Goal: Task Accomplishment & Management: Use online tool/utility

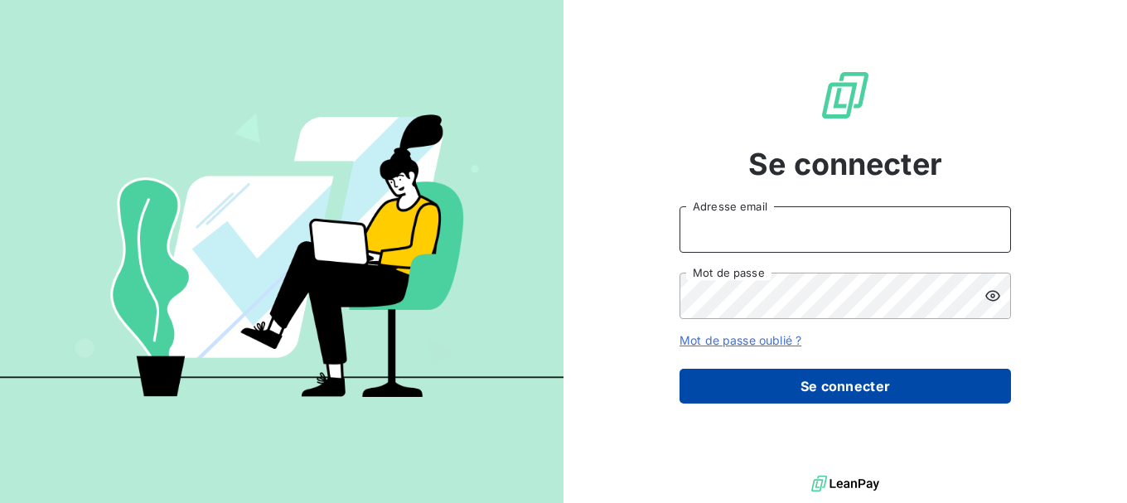
type input "[EMAIL_ADDRESS][DOMAIN_NAME]"
click at [786, 385] on button "Se connecter" at bounding box center [846, 386] width 332 height 35
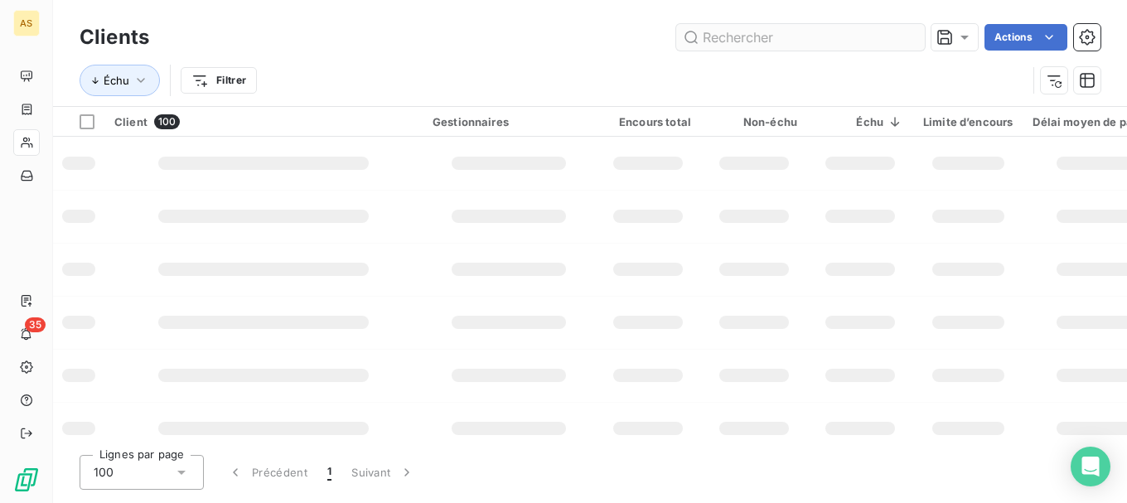
click at [745, 42] on input "text" at bounding box center [800, 37] width 249 height 27
type input "v"
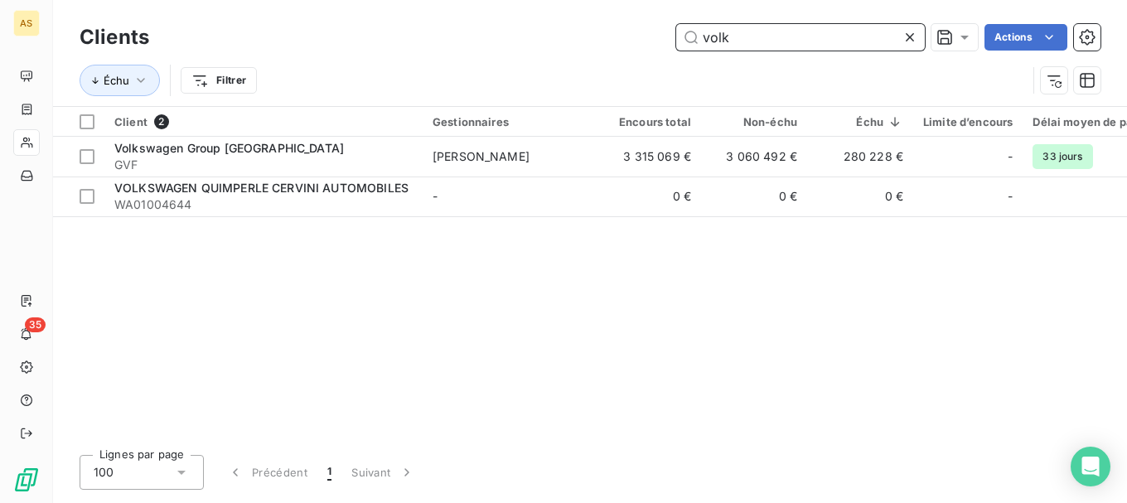
drag, startPoint x: 773, startPoint y: 39, endPoint x: 452, endPoint y: -16, distance: 325.5
click at [452, 0] on html "AS 35 Clients volk Actions Échu Filtrer Client 2 Gestionnaires Encours total No…" at bounding box center [563, 251] width 1127 height 503
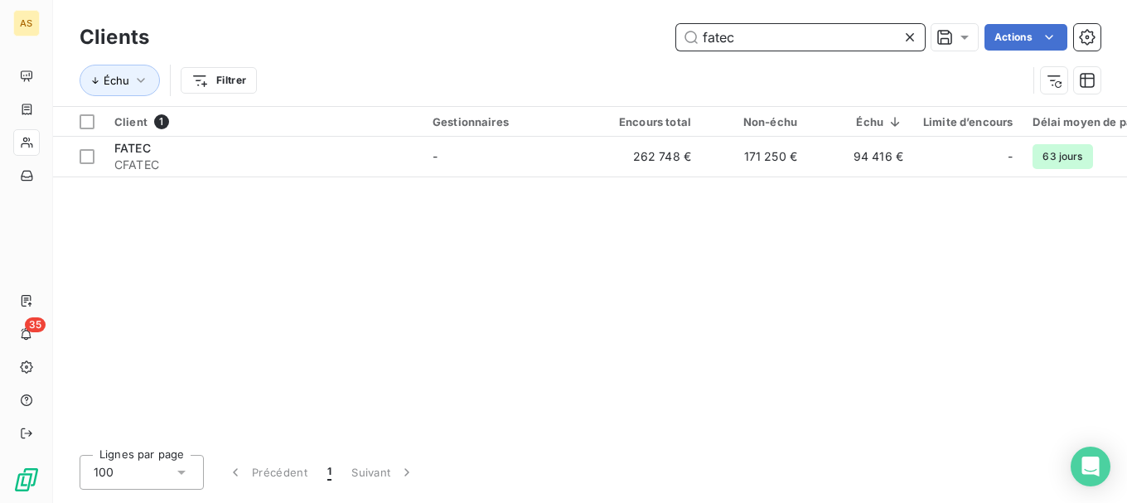
drag, startPoint x: 784, startPoint y: 30, endPoint x: 576, endPoint y: 26, distance: 208.1
click at [579, 27] on div "fatec Actions" at bounding box center [635, 37] width 932 height 27
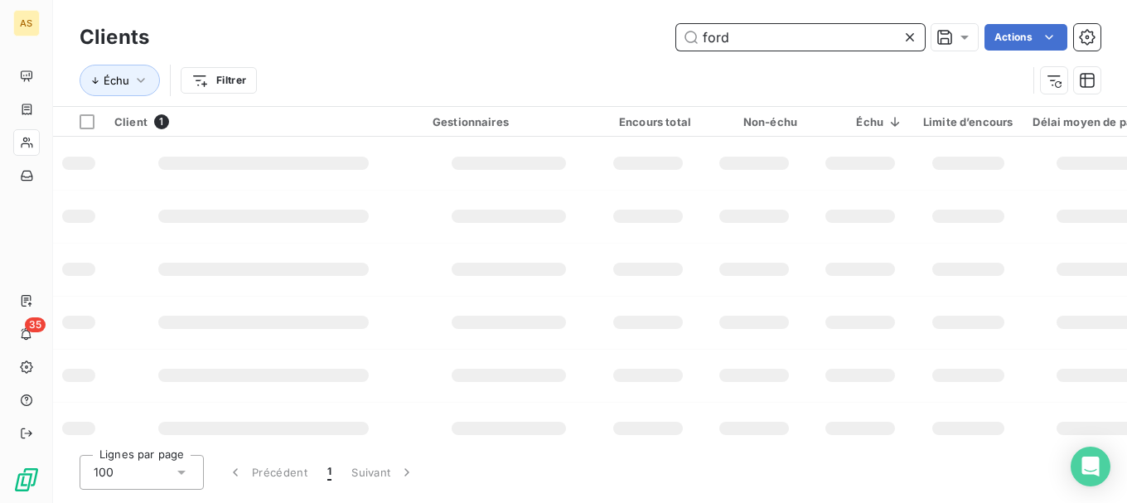
drag, startPoint x: 772, startPoint y: 43, endPoint x: 551, endPoint y: -1, distance: 224.9
click at [551, 0] on html "AS 35 Clients ford Actions Échu Filtrer Client 1 Gestionnaires Encours total No…" at bounding box center [563, 251] width 1127 height 503
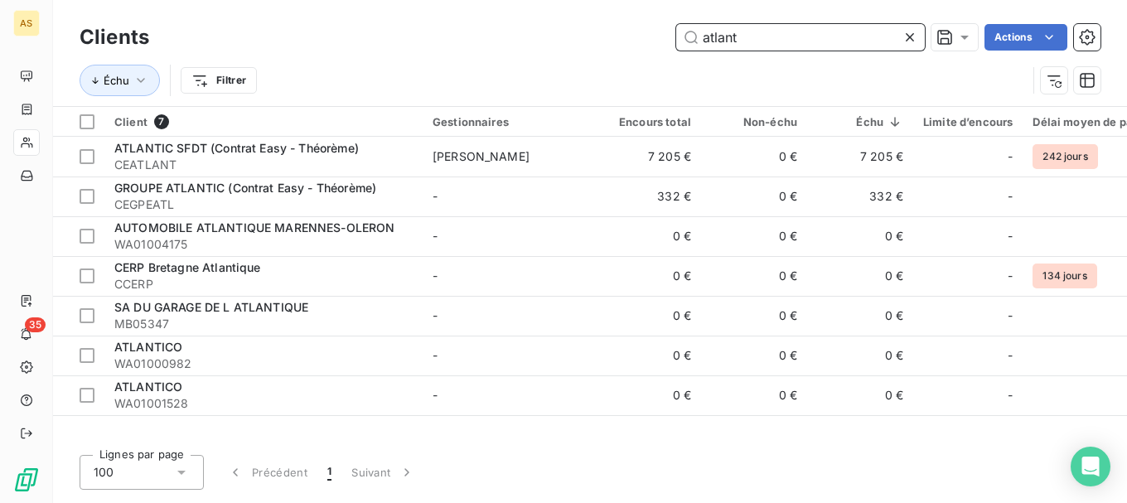
drag, startPoint x: 760, startPoint y: 36, endPoint x: 292, endPoint y: -24, distance: 472.3
click at [292, 0] on html "AS 35 Clients atlant Actions Échu Filtrer Client 7 Gestionnaires Encours total …" at bounding box center [563, 251] width 1127 height 503
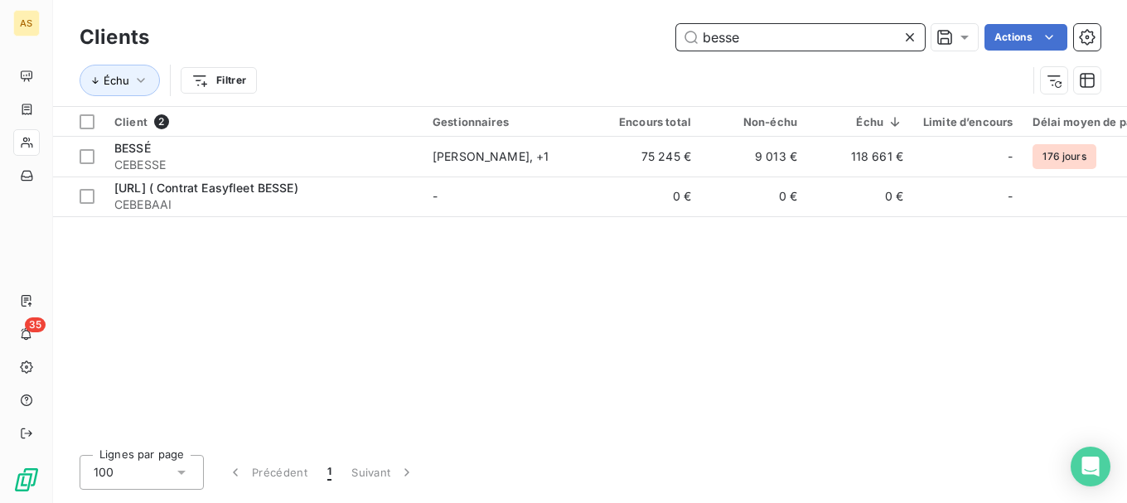
drag, startPoint x: 757, startPoint y: 38, endPoint x: 517, endPoint y: -5, distance: 243.4
click at [517, 0] on html "AS 35 Clients besse Actions Échu Filtrer Client 2 Gestionnaires Encours total N…" at bounding box center [563, 251] width 1127 height 503
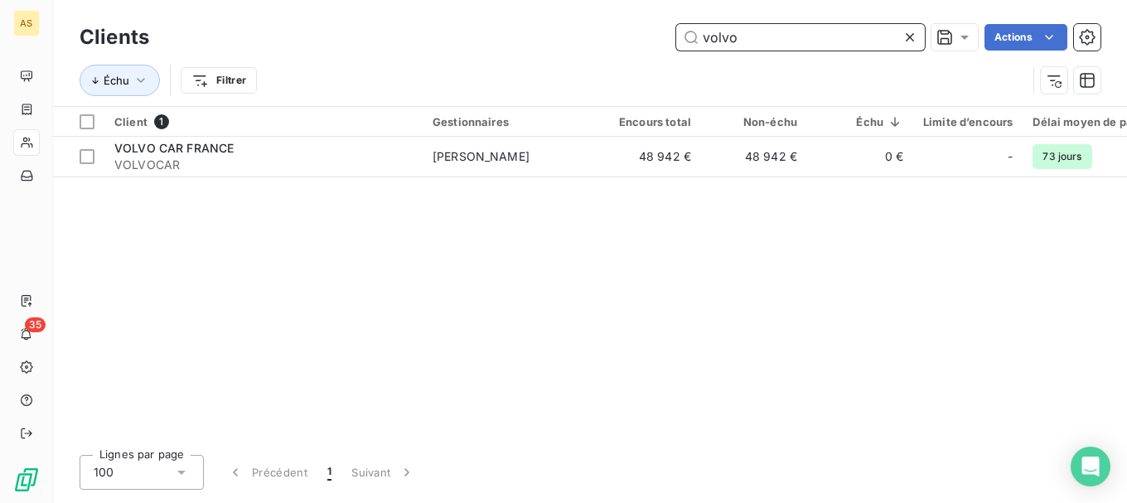
drag, startPoint x: 749, startPoint y: 36, endPoint x: 360, endPoint y: -27, distance: 393.9
click at [360, 0] on html "AS 35 Clients volvo Actions Échu Filtrer Client 1 Gestionnaires Encours total N…" at bounding box center [563, 251] width 1127 height 503
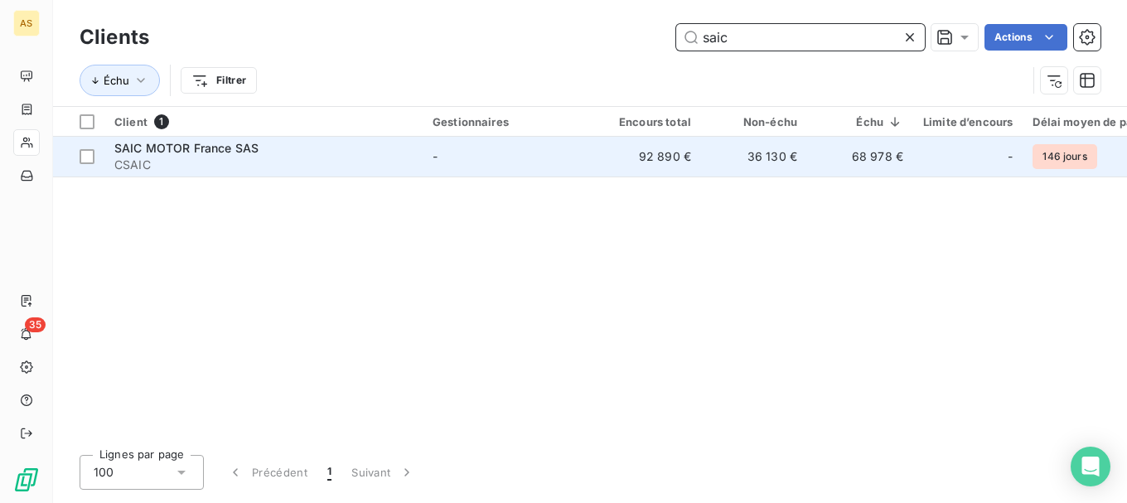
type input "saic"
click at [882, 152] on td "68 978 €" at bounding box center [860, 157] width 106 height 40
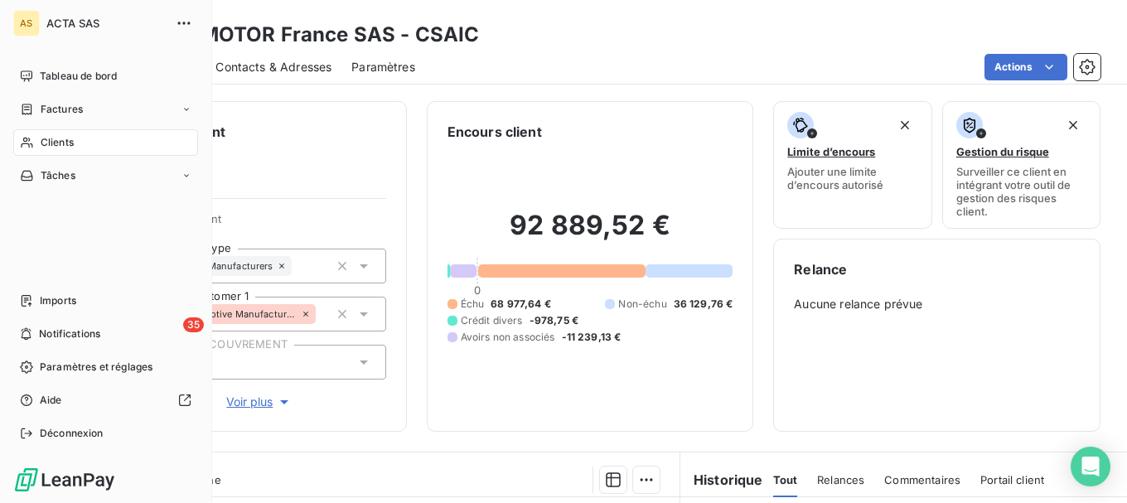
click at [65, 143] on span "Clients" at bounding box center [57, 142] width 33 height 15
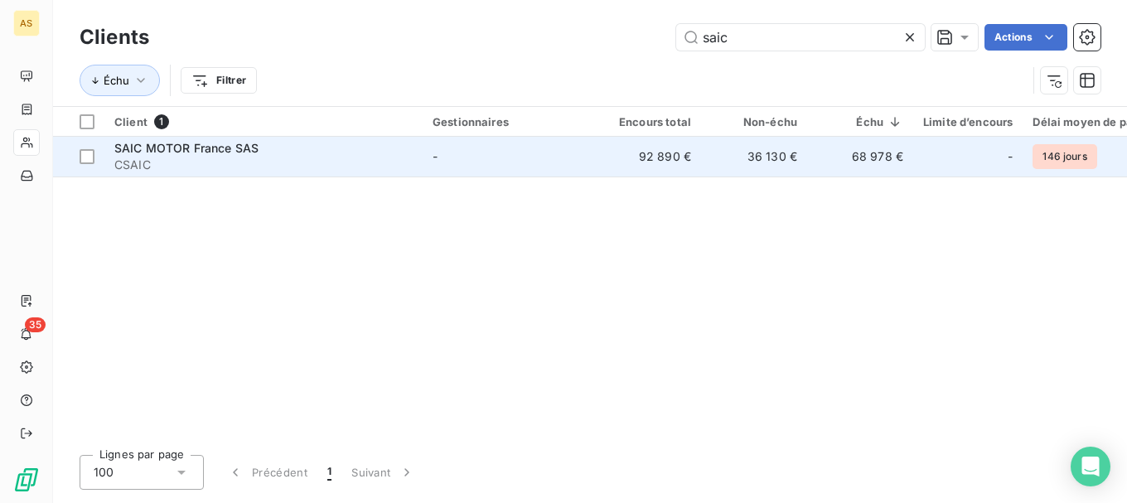
click at [180, 150] on span "SAIC MOTOR France SAS" at bounding box center [186, 148] width 144 height 14
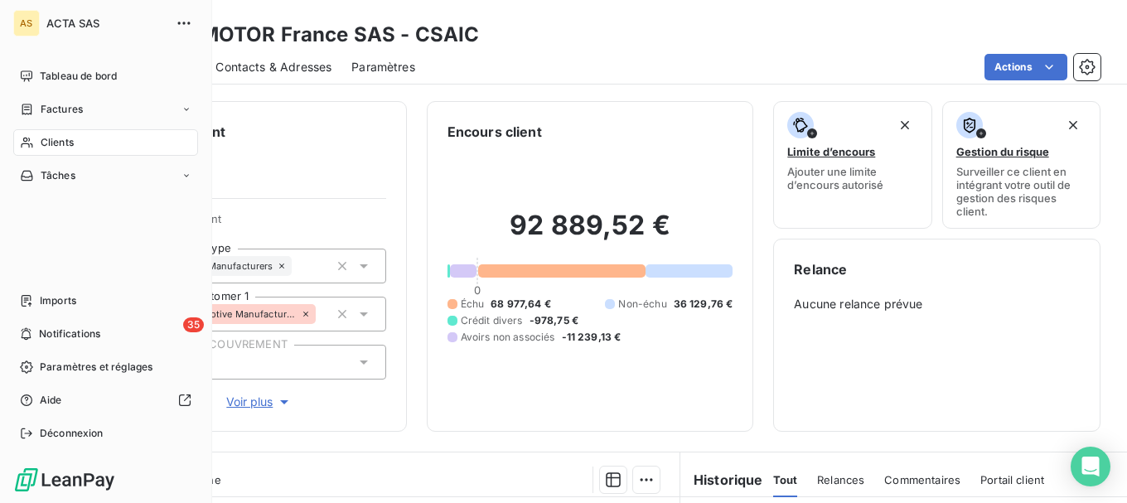
click at [45, 138] on span "Clients" at bounding box center [57, 142] width 33 height 15
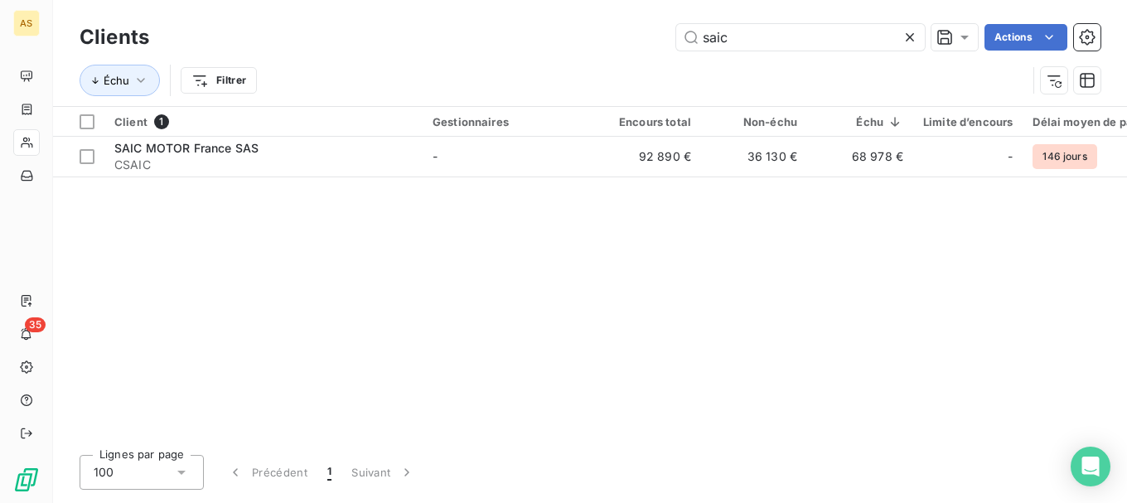
drag, startPoint x: 794, startPoint y: 39, endPoint x: 491, endPoint y: 14, distance: 304.4
click at [492, 14] on div "Clients saic Actions Échu Filtrer" at bounding box center [590, 53] width 1074 height 106
type input "hager"
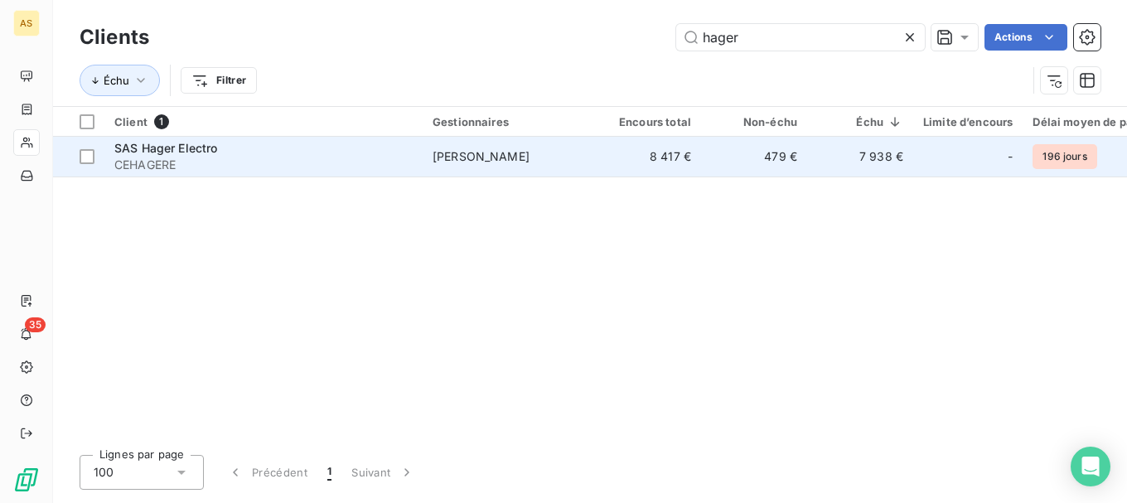
click at [158, 159] on span "CEHAGERE" at bounding box center [263, 165] width 298 height 17
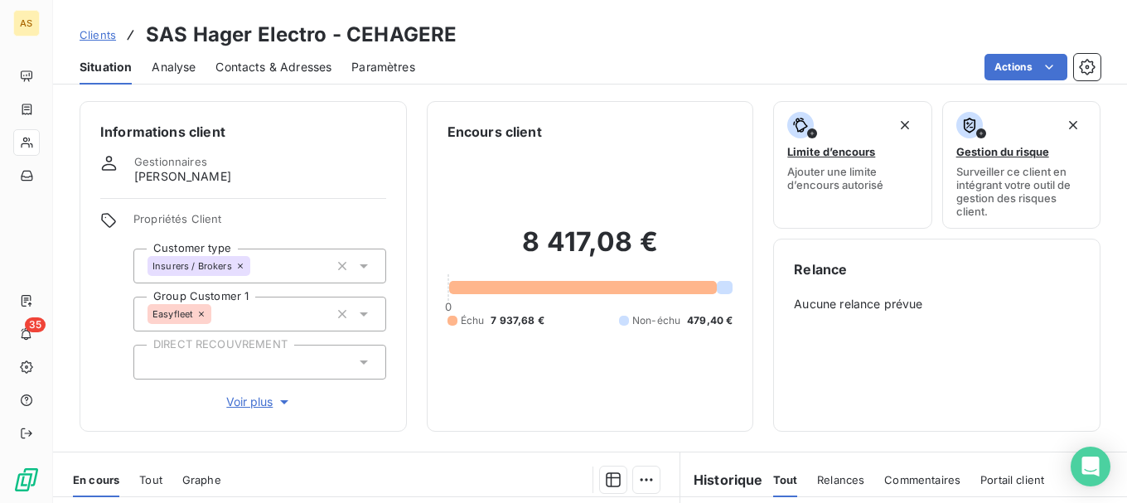
scroll to position [332, 0]
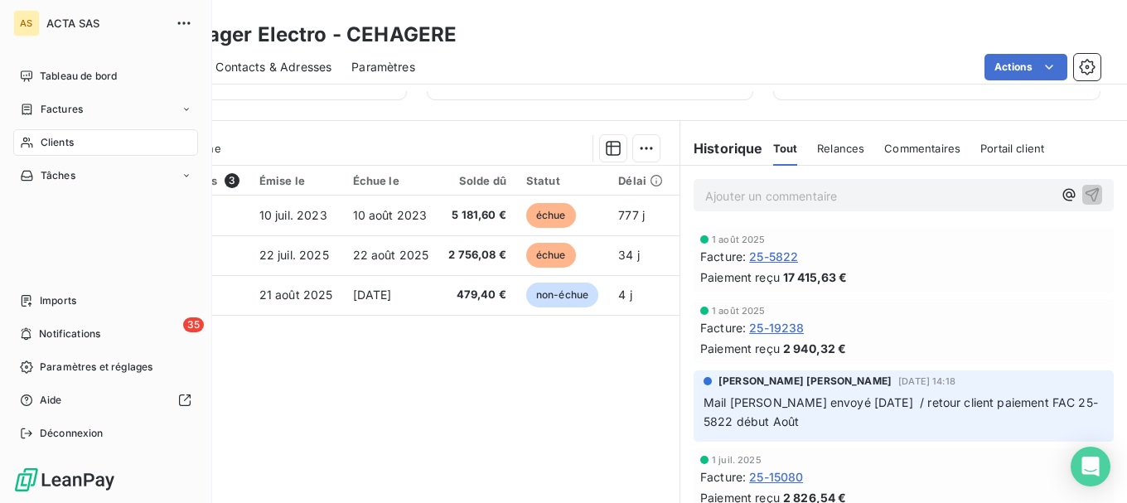
click at [49, 144] on span "Clients" at bounding box center [57, 142] width 33 height 15
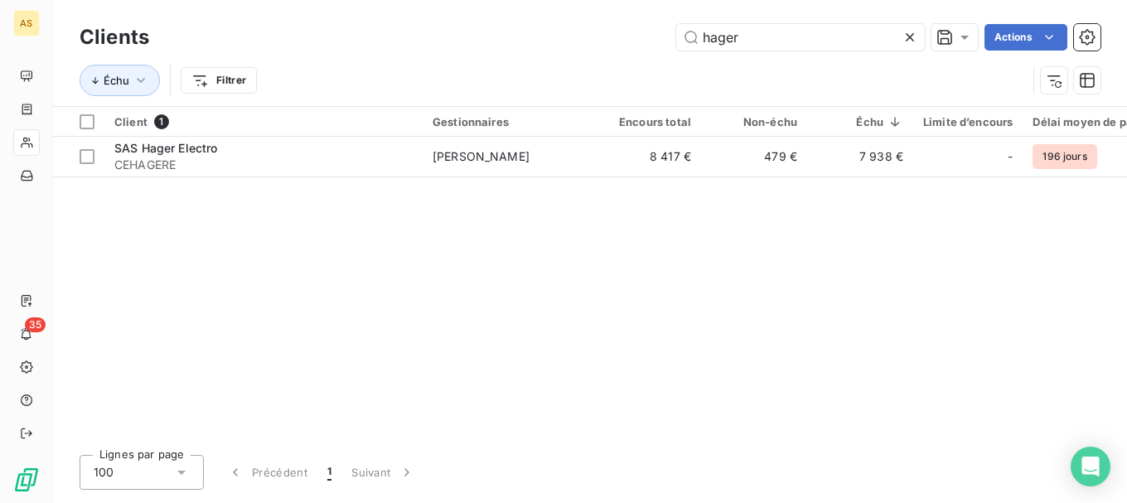
drag, startPoint x: 811, startPoint y: 36, endPoint x: 508, endPoint y: -2, distance: 305.0
click at [508, 0] on html "AS 35 Clients hager Actions Échu Filtrer Client 1 Gestionnaires Encours total N…" at bounding box center [563, 251] width 1127 height 503
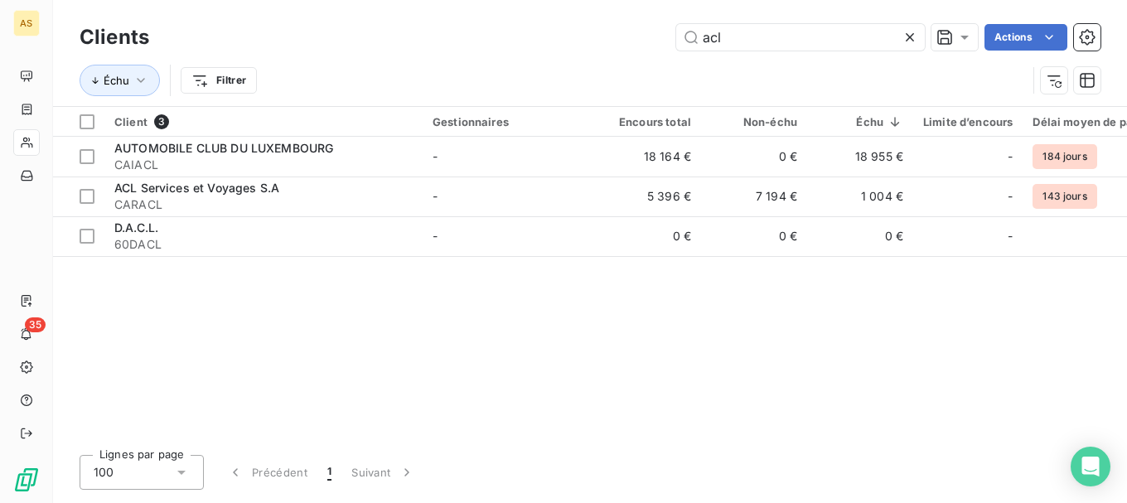
type input "acl"
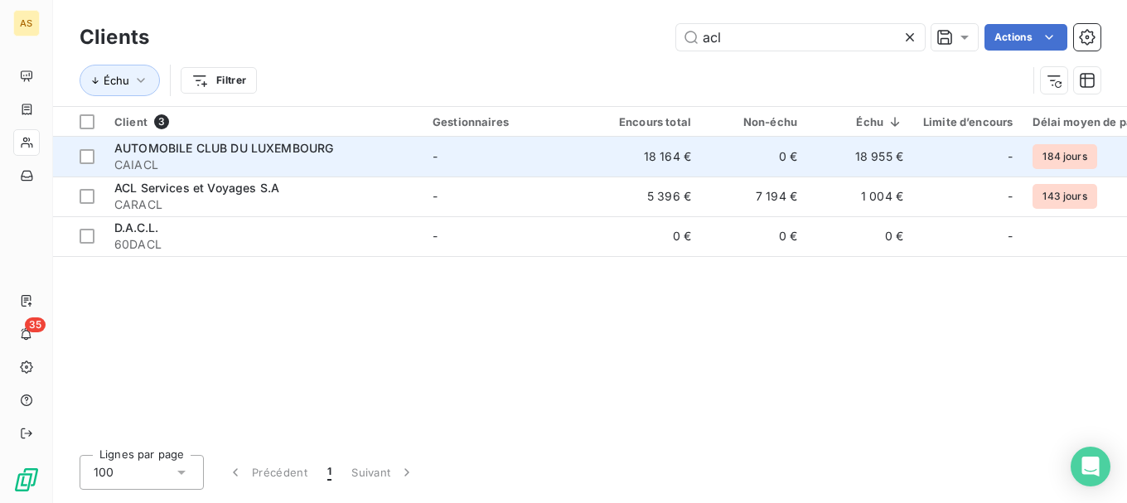
click at [309, 147] on span "AUTOMOBILE CLUB DU LUXEMBOURG" at bounding box center [223, 148] width 219 height 14
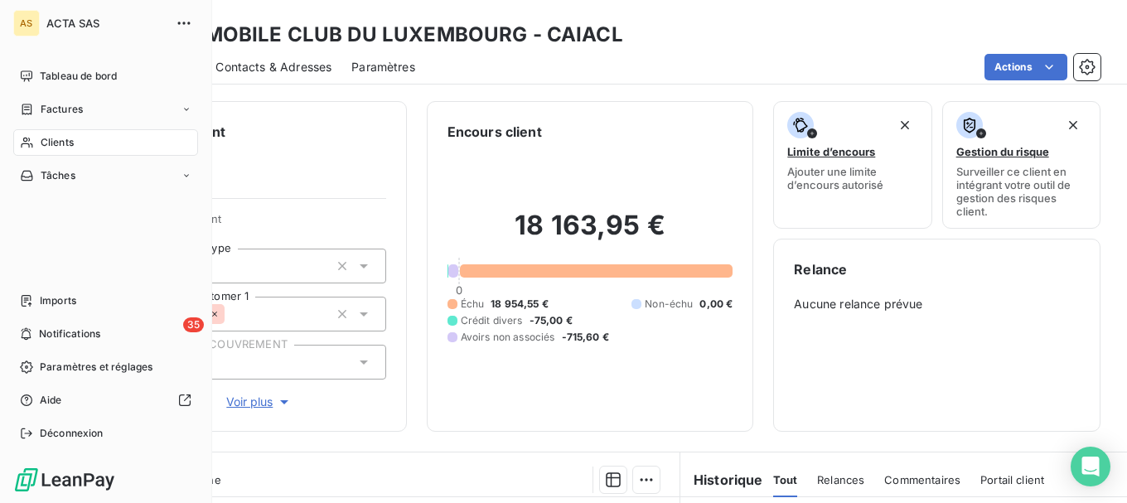
click at [34, 144] on div "Clients" at bounding box center [105, 142] width 185 height 27
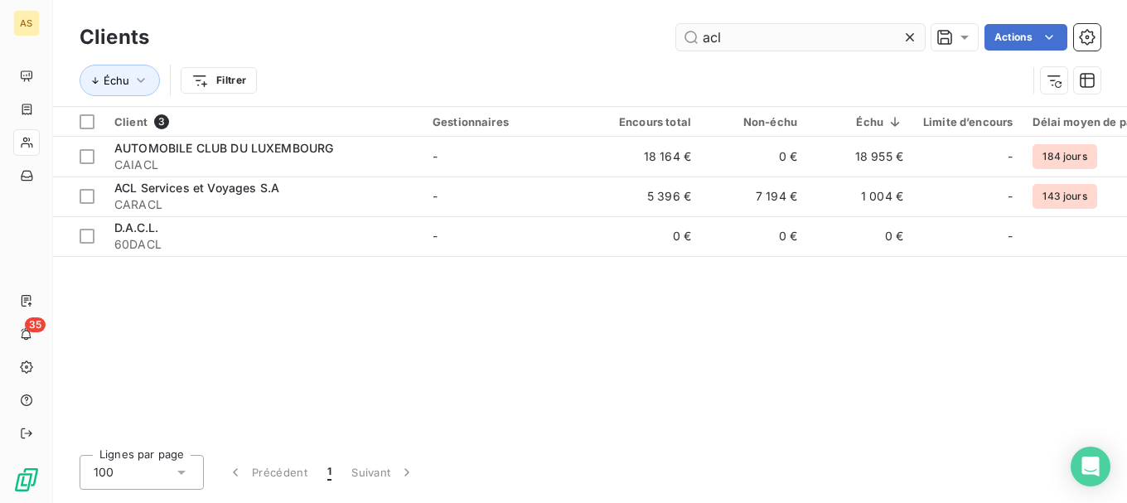
drag, startPoint x: 838, startPoint y: 19, endPoint x: 824, endPoint y: 36, distance: 21.8
click at [834, 19] on div "Clients acl Actions Échu Filtrer" at bounding box center [590, 53] width 1074 height 106
drag, startPoint x: 822, startPoint y: 44, endPoint x: 618, endPoint y: -2, distance: 209.0
click at [618, 0] on html "AS 35 Clients acl Actions Échu Filtrer Client 3 Gestionnaires Encours total Non…" at bounding box center [563, 251] width 1127 height 503
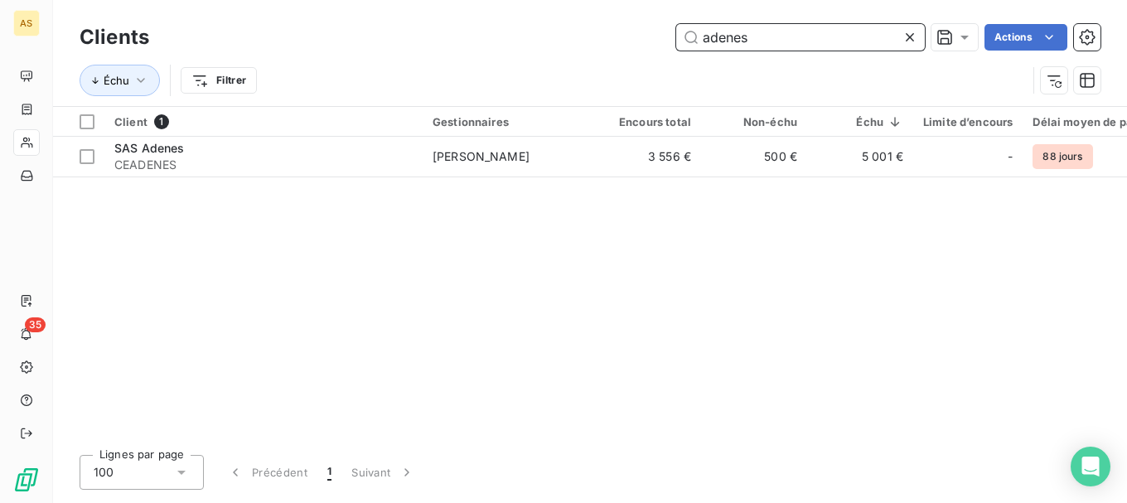
type input "adenes"
click at [876, 267] on div "Client 1 Gestionnaires Encours total Non-échu Échu Limite d’encours Délai moyen…" at bounding box center [590, 274] width 1074 height 335
click at [162, 135] on th "Client 1" at bounding box center [263, 122] width 318 height 30
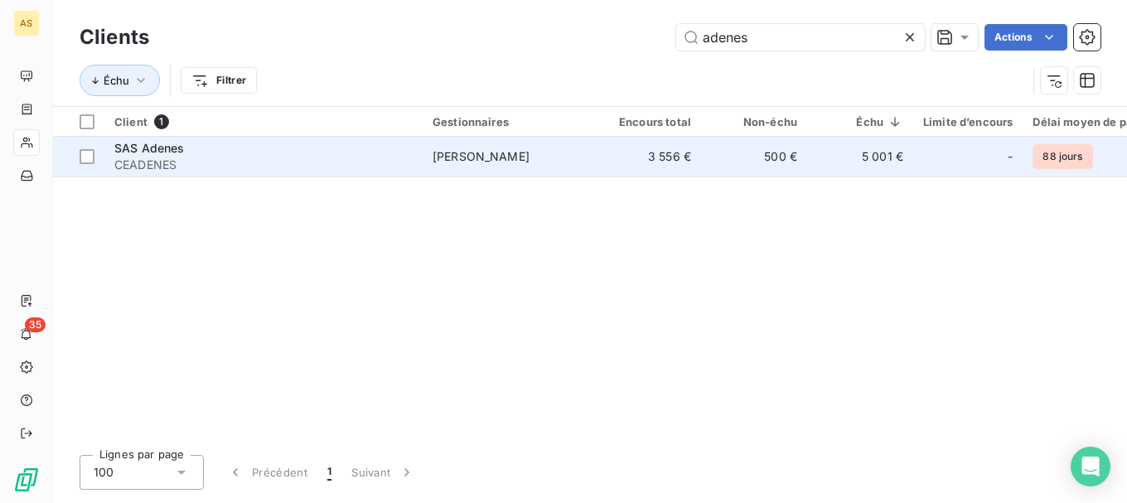
click at [153, 157] on span "CEADENES" at bounding box center [263, 165] width 298 height 17
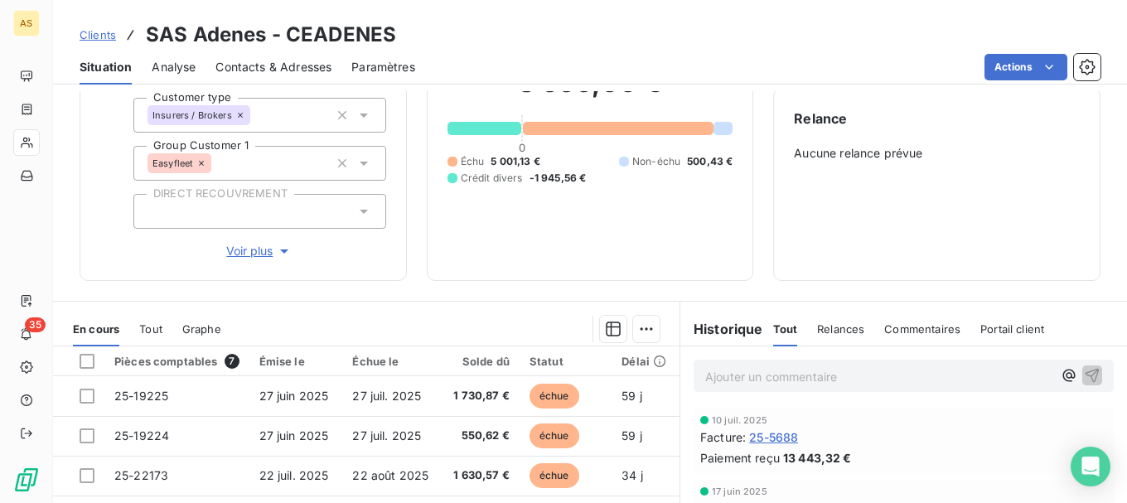
scroll to position [166, 0]
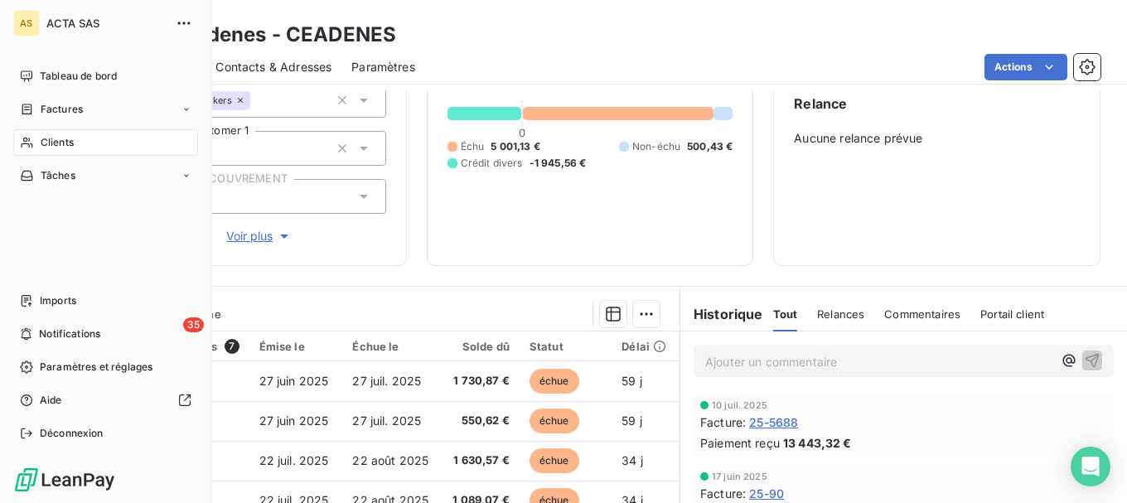
click at [56, 146] on span "Clients" at bounding box center [57, 142] width 33 height 15
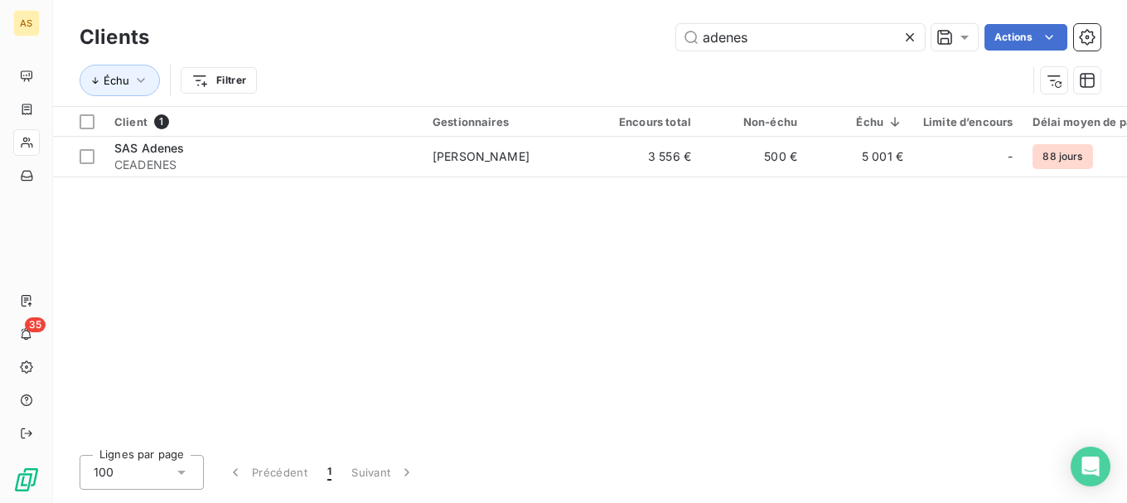
drag, startPoint x: 788, startPoint y: 45, endPoint x: 436, endPoint y: -13, distance: 356.3
click at [436, 0] on html "AS 35 Clients adenes Actions Échu Filtrer Client 1 Gestionnaires Encours total …" at bounding box center [563, 251] width 1127 height 503
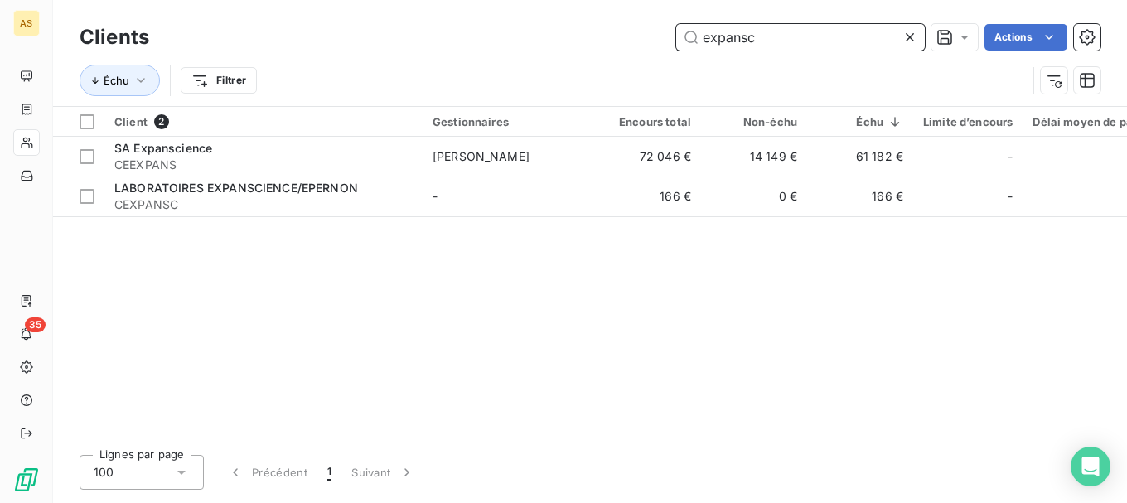
drag, startPoint x: 760, startPoint y: 36, endPoint x: 551, endPoint y: -11, distance: 214.0
click at [551, 0] on html "AS 35 Clients expansc Actions Échu Filtrer Client 2 Gestionnaires Encours total…" at bounding box center [563, 251] width 1127 height 503
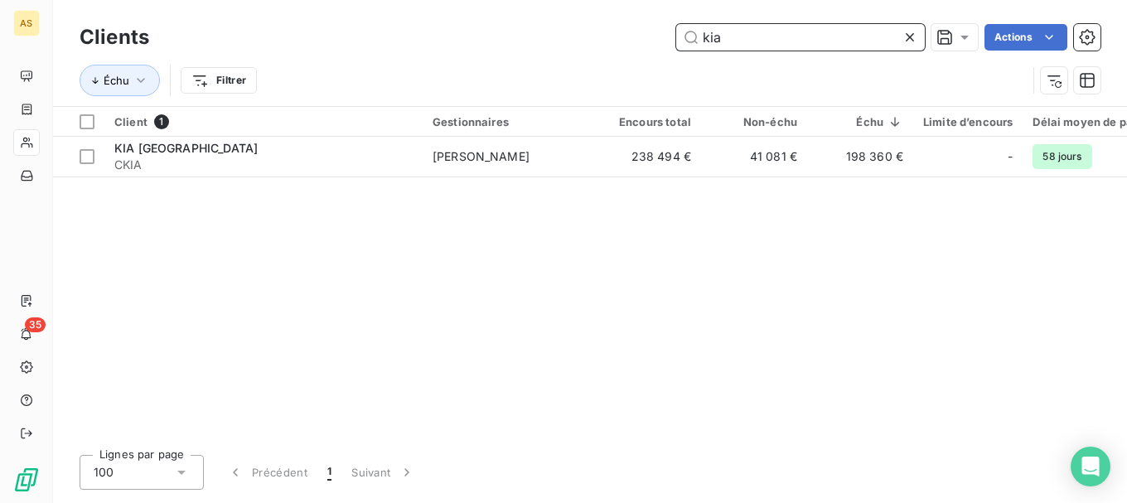
type input "kia"
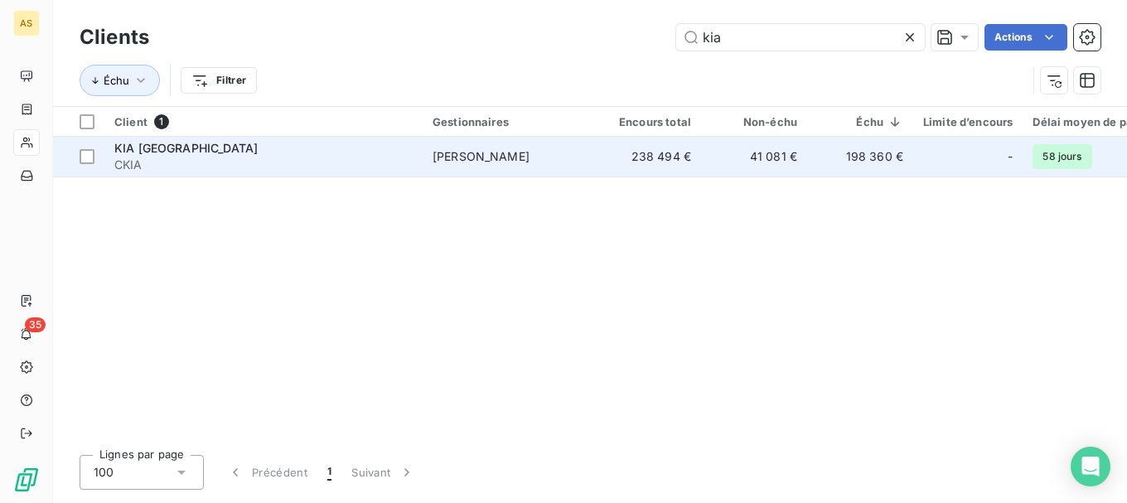
click at [411, 150] on div "KIA [GEOGRAPHIC_DATA]" at bounding box center [263, 148] width 298 height 17
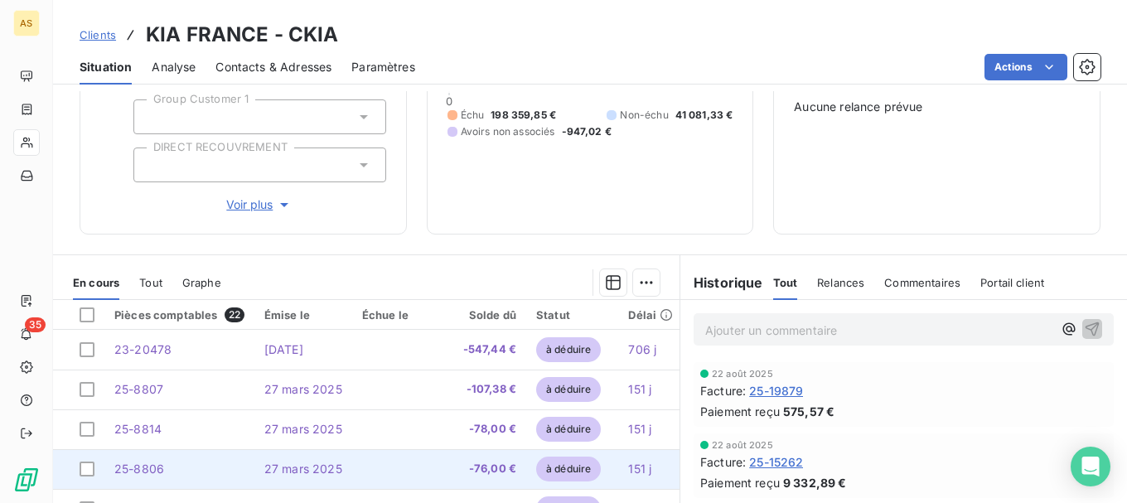
scroll to position [32, 0]
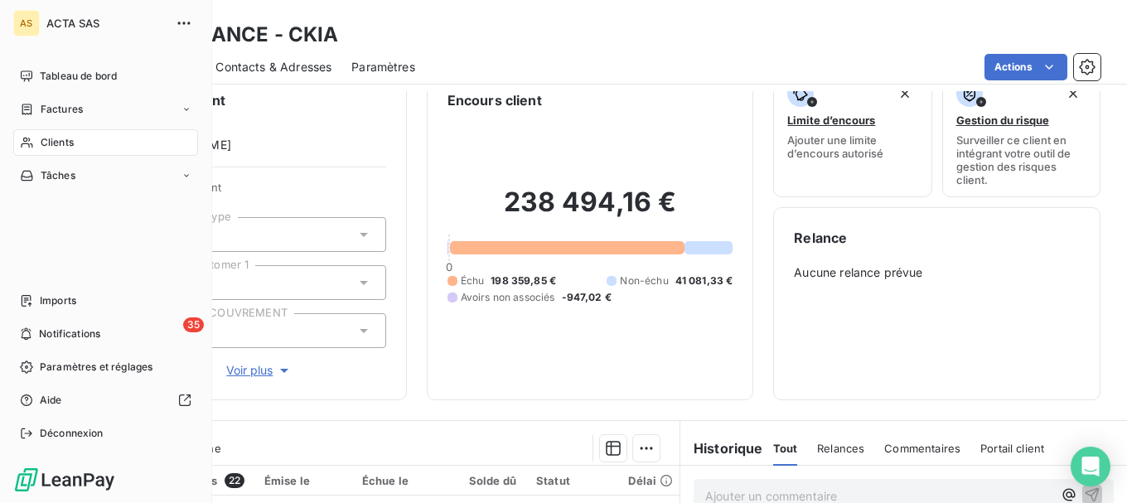
click at [67, 143] on span "Clients" at bounding box center [57, 142] width 33 height 15
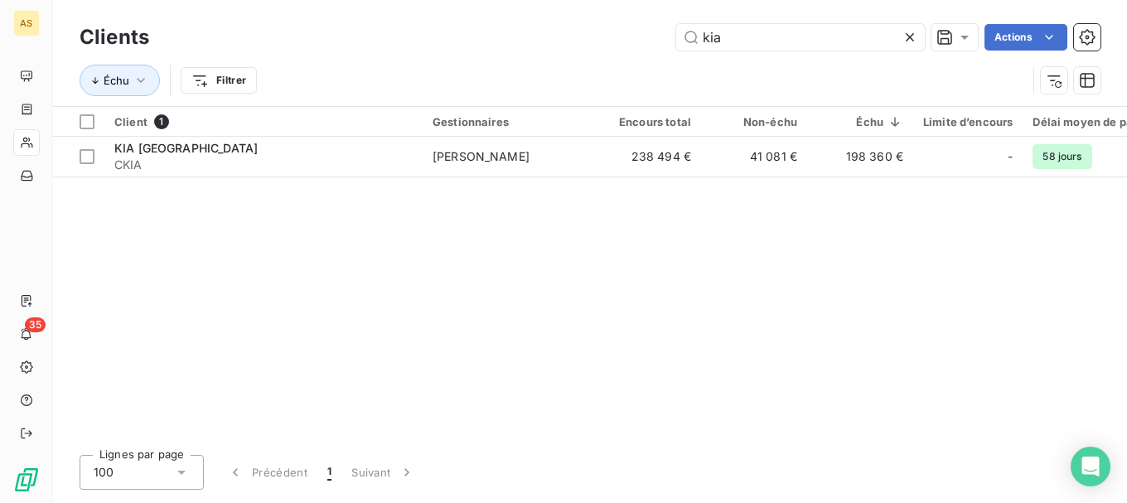
drag, startPoint x: 761, startPoint y: 37, endPoint x: 628, endPoint y: 10, distance: 135.4
click at [629, 10] on div "Clients kia Actions Échu Filtrer" at bounding box center [590, 53] width 1074 height 106
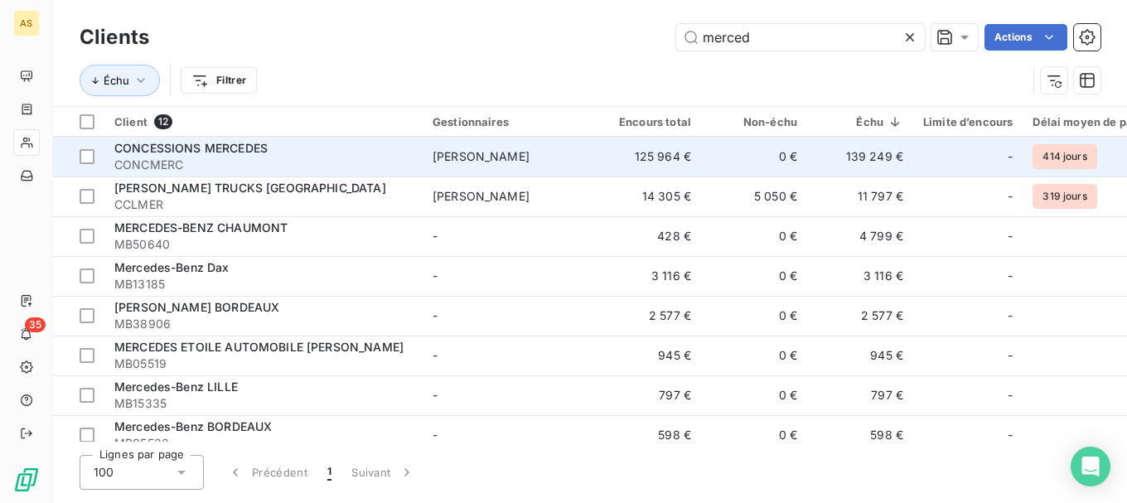
type input "merced"
click at [219, 146] on span "CONCESSIONS MERCEDES" at bounding box center [190, 148] width 153 height 14
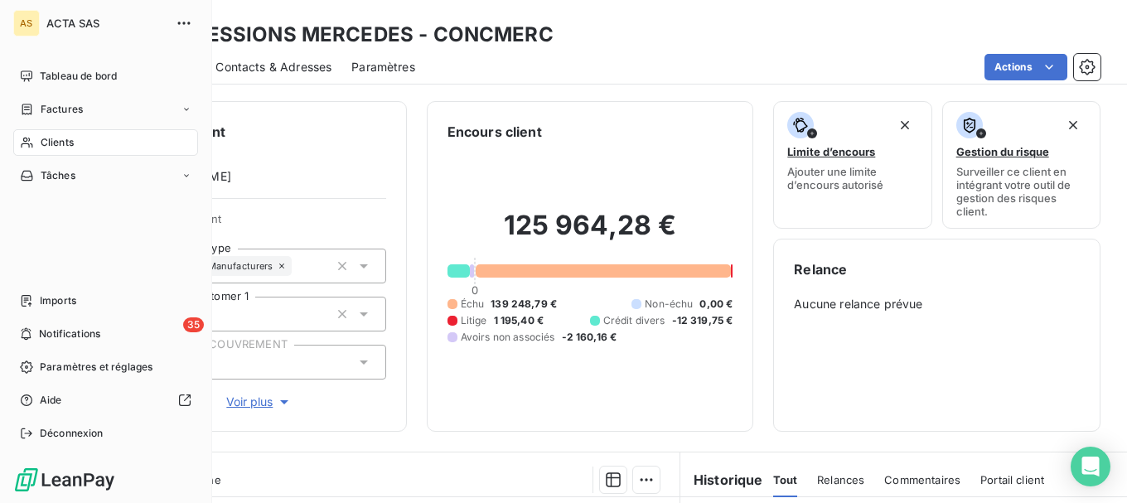
click at [56, 146] on span "Clients" at bounding box center [57, 142] width 33 height 15
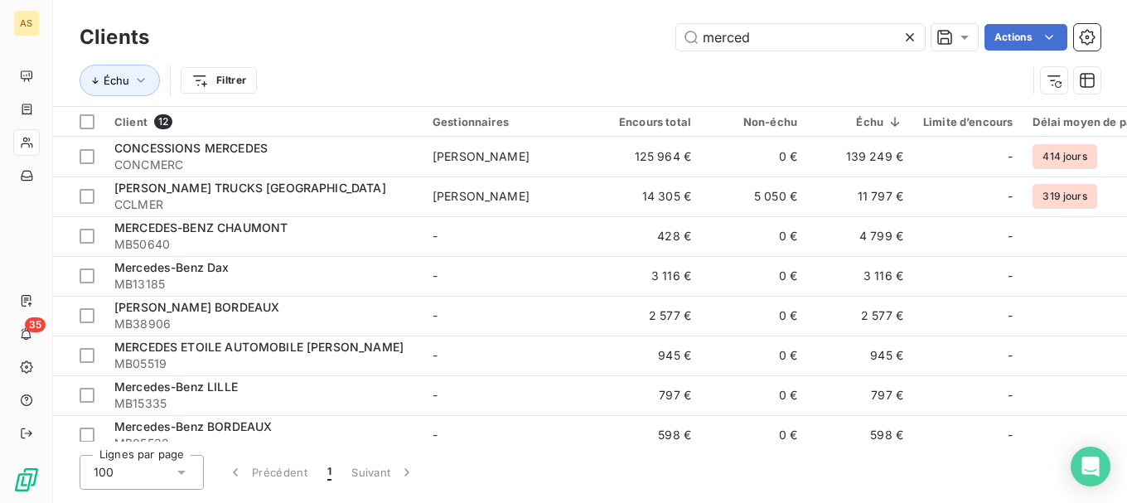
drag, startPoint x: 787, startPoint y: 42, endPoint x: 517, endPoint y: -7, distance: 274.0
click at [517, 0] on html "AS 35 Clients merced Actions Échu Filtrer Client 12 Gestionnaires Encours total…" at bounding box center [563, 251] width 1127 height 503
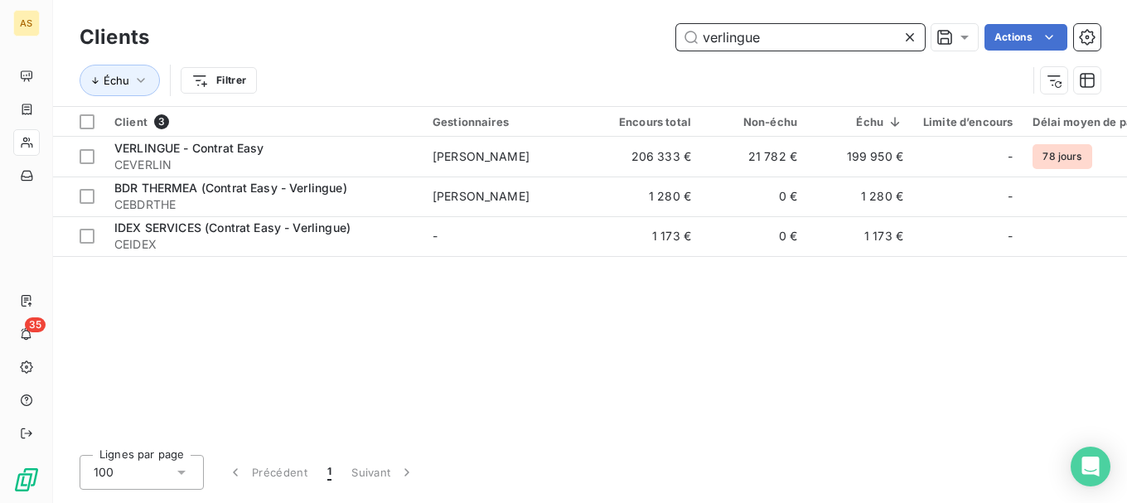
drag, startPoint x: 778, startPoint y: 36, endPoint x: 409, endPoint y: -64, distance: 382.1
click at [409, 0] on html "AS 35 Clients verlingue Actions Échu Filtrer Client 3 Gestionnaires Encours tot…" at bounding box center [563, 251] width 1127 height 503
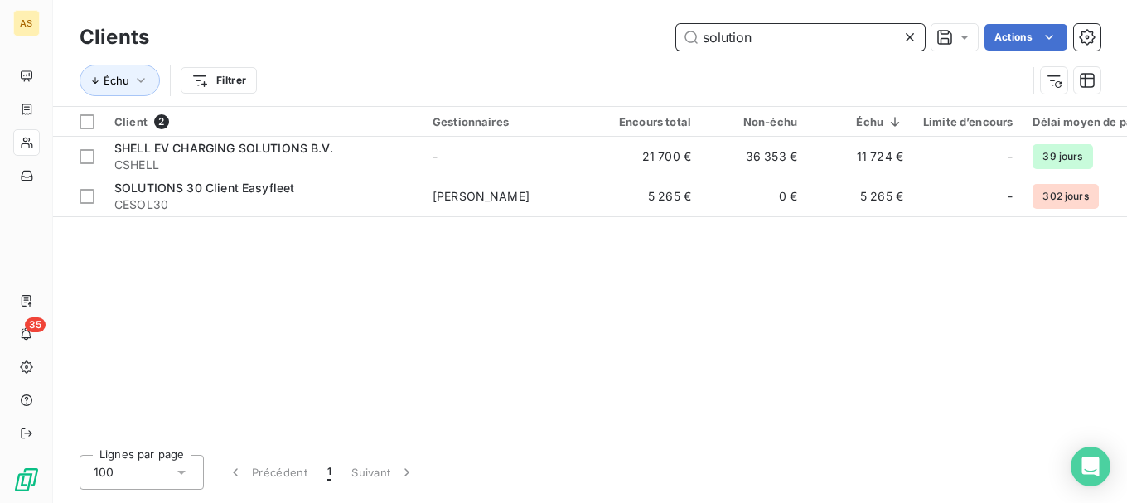
drag, startPoint x: 761, startPoint y: 36, endPoint x: 352, endPoint y: -33, distance: 415.3
click at [352, 0] on html "AS 35 Clients solution Actions Échu Filtrer Client 2 Gestionnaires Encours tota…" at bounding box center [563, 251] width 1127 height 503
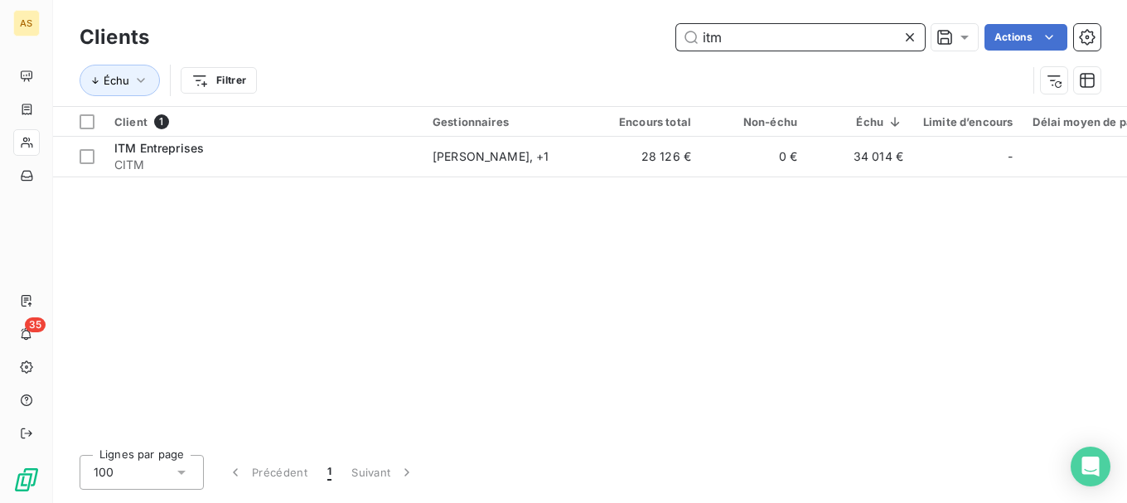
drag, startPoint x: 764, startPoint y: 41, endPoint x: 402, endPoint y: -3, distance: 364.9
click at [402, 0] on html "AS 35 Clients itm Actions Échu Filtrer Client 1 Gestionnaires Encours total Non…" at bounding box center [563, 251] width 1127 height 503
drag, startPoint x: 801, startPoint y: 41, endPoint x: 185, endPoint y: -56, distance: 623.4
click at [185, 0] on html "AS 35 Clients coallia Actions Échu Filtrer Client 1 Gestionnaires Encours total…" at bounding box center [563, 251] width 1127 height 503
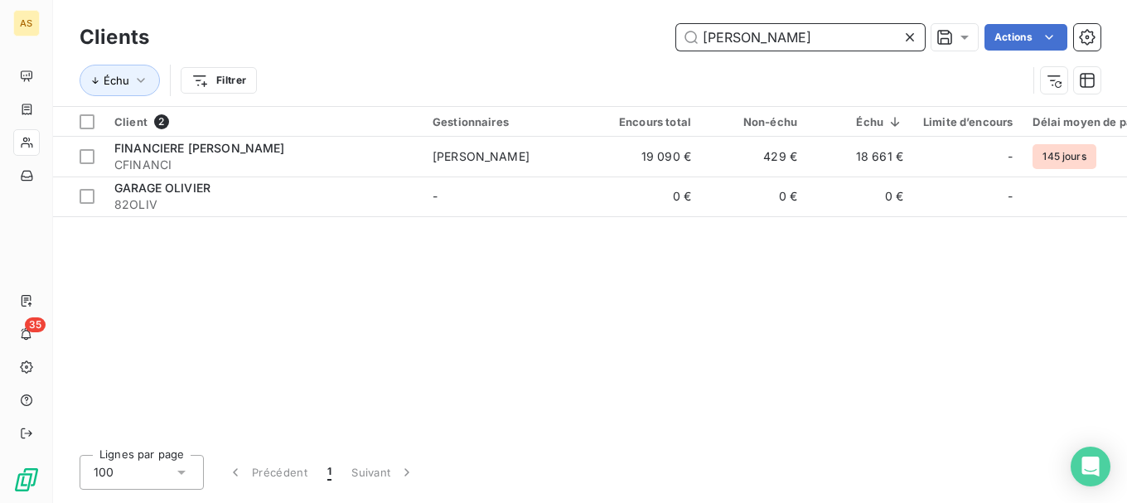
drag, startPoint x: 735, startPoint y: 45, endPoint x: 761, endPoint y: 38, distance: 26.5
click at [760, 38] on input "[PERSON_NAME]" at bounding box center [800, 37] width 249 height 27
click at [751, 32] on input "[PERSON_NAME]" at bounding box center [800, 37] width 249 height 27
click at [787, 36] on input "[PERSON_NAME]" at bounding box center [800, 37] width 249 height 27
drag, startPoint x: 811, startPoint y: 41, endPoint x: 647, endPoint y: 22, distance: 165.3
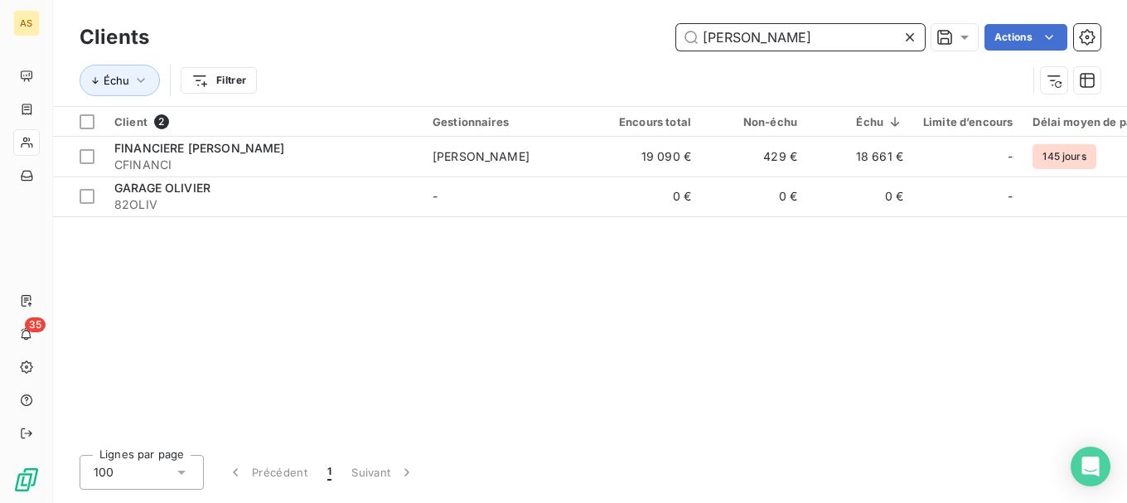
click at [647, 23] on div "Clients olivier Actions" at bounding box center [590, 37] width 1021 height 35
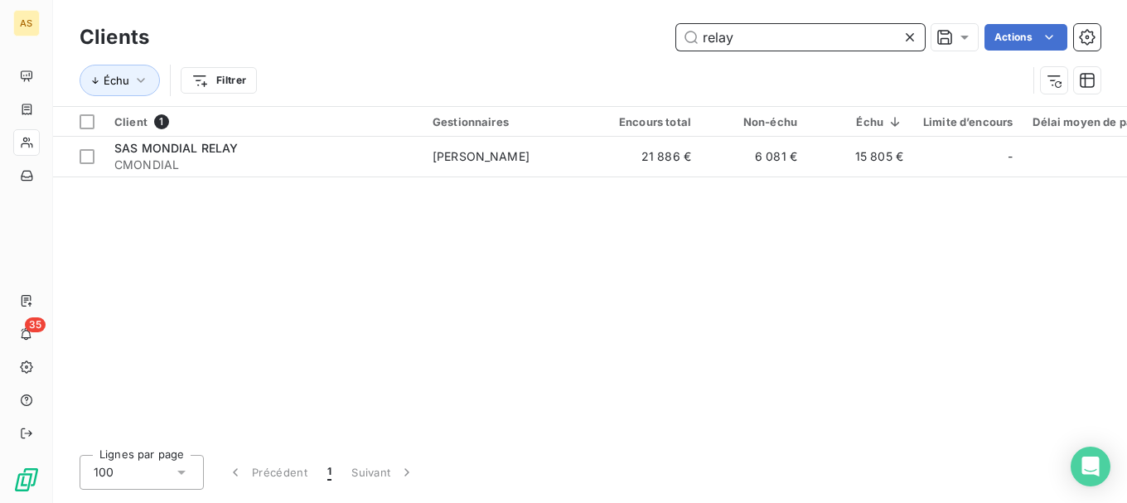
drag, startPoint x: 789, startPoint y: 41, endPoint x: 525, endPoint y: -4, distance: 268.2
click at [525, 0] on html "AS 35 Clients relay Actions Échu Filtrer Client 1 Gestionnaires Encours total N…" at bounding box center [563, 251] width 1127 height 503
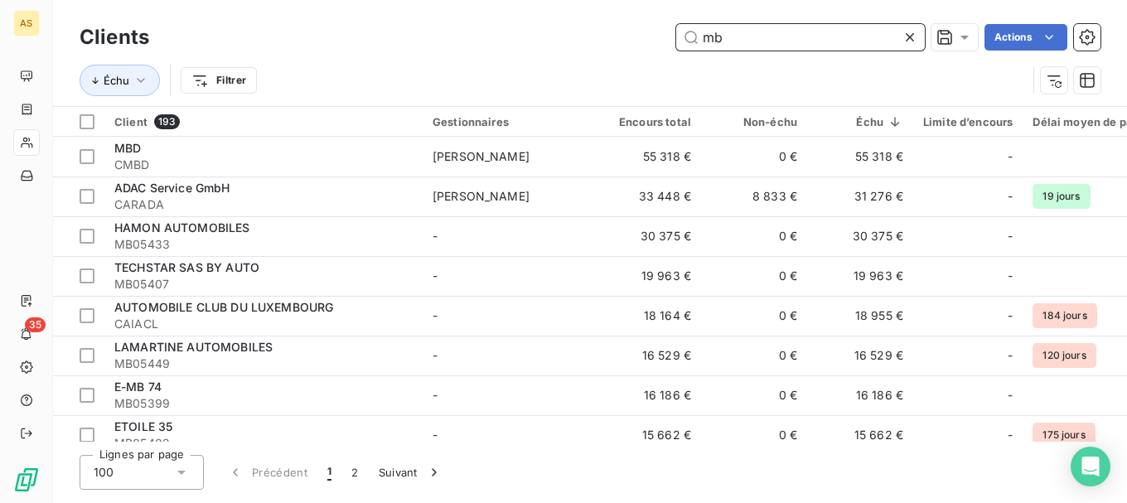
type input "mb"
